Goal: Find specific page/section

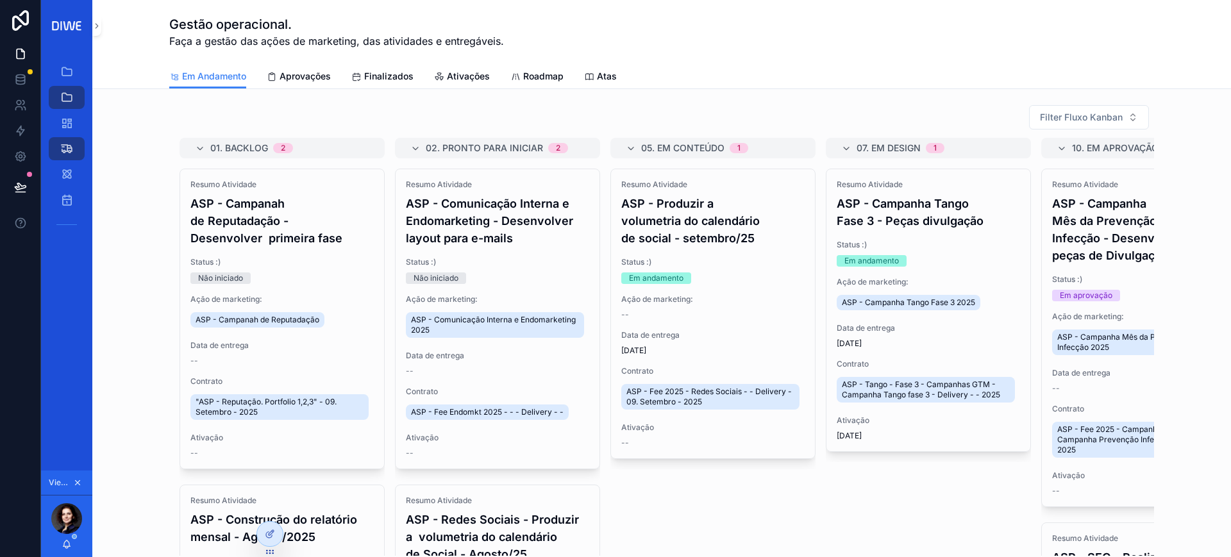
scroll to position [345, 0]
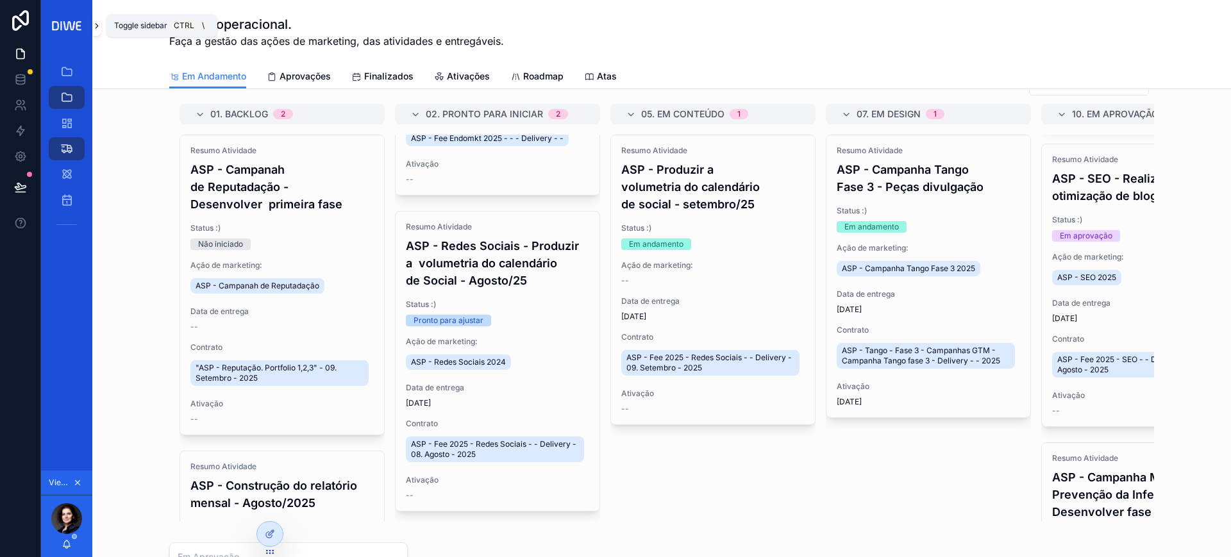
click at [94, 24] on icon "scrollable content" at bounding box center [96, 26] width 9 height 10
